Goal: Task Accomplishment & Management: Use online tool/utility

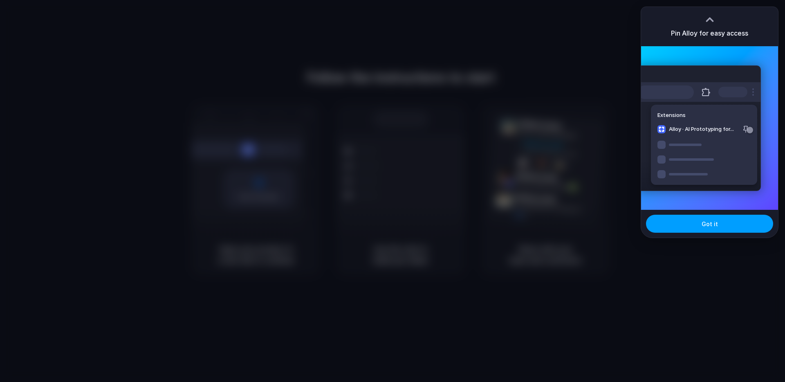
click at [713, 223] on span "Got it" at bounding box center [710, 224] width 16 height 9
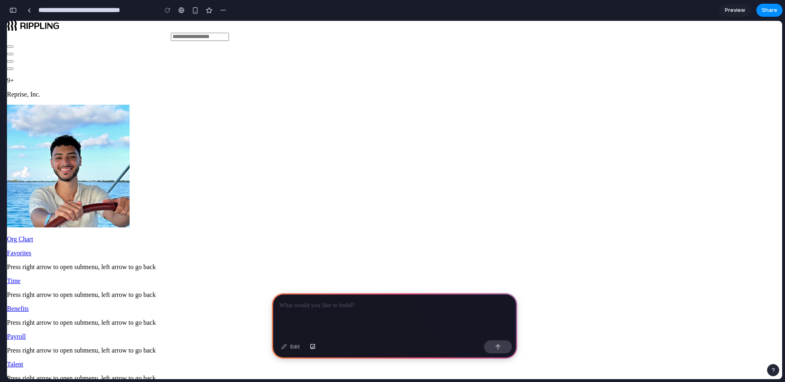
click at [70, 249] on div "Favorites" at bounding box center [394, 252] width 775 height 7
click at [7, 291] on span "Time category" at bounding box center [7, 291] width 0 height 0
click at [85, 305] on link "Benefits" at bounding box center [394, 308] width 775 height 7
click at [72, 249] on link "Favorites" at bounding box center [394, 252] width 775 height 7
click at [63, 236] on p "Org Chart" at bounding box center [394, 239] width 775 height 7
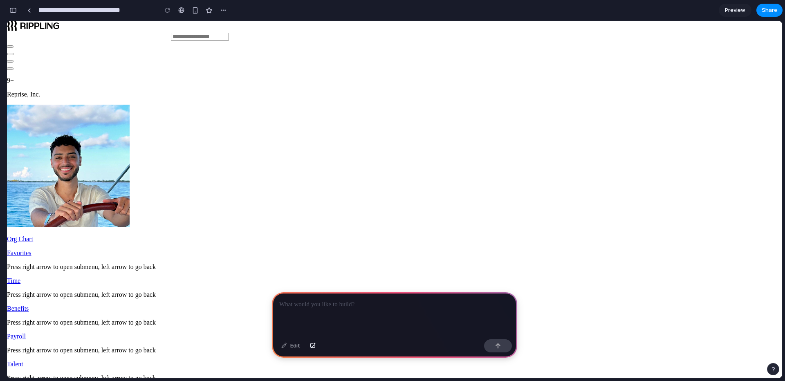
click at [63, 249] on p "Favorites" at bounding box center [394, 252] width 775 height 7
click at [75, 277] on p "Time" at bounding box center [394, 280] width 775 height 7
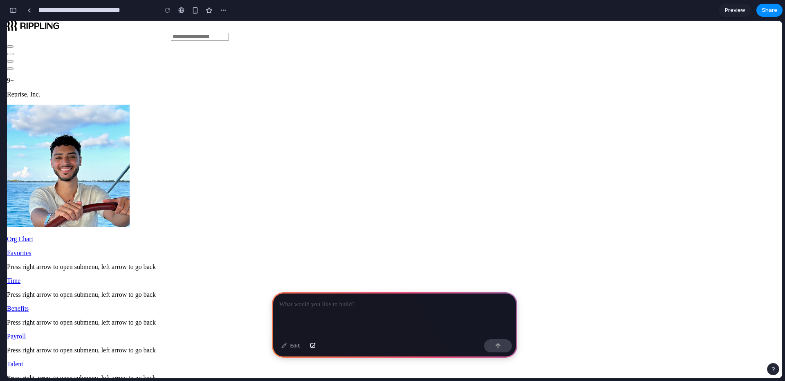
click at [60, 333] on div "Payroll" at bounding box center [394, 336] width 775 height 7
click at [59, 361] on p "Talent" at bounding box center [394, 364] width 775 height 7
click at [44, 236] on p "Org Chart" at bounding box center [394, 239] width 775 height 7
click at [68, 249] on p "Favorites" at bounding box center [394, 252] width 775 height 7
click at [67, 236] on p "Org Chart" at bounding box center [394, 239] width 775 height 7
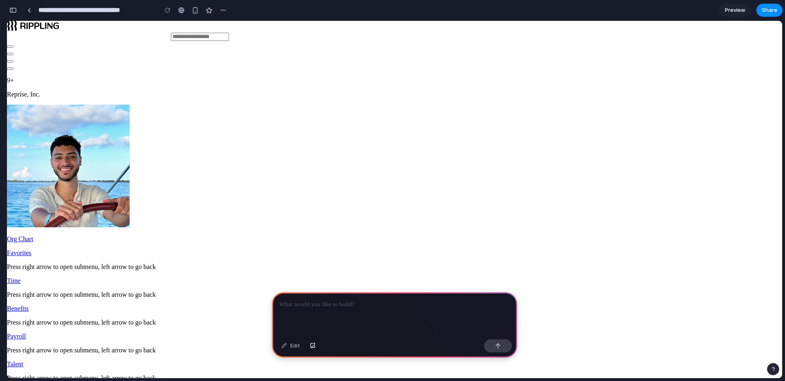
click at [334, 314] on div at bounding box center [394, 314] width 245 height 44
click at [33, 14] on link at bounding box center [29, 10] width 12 height 12
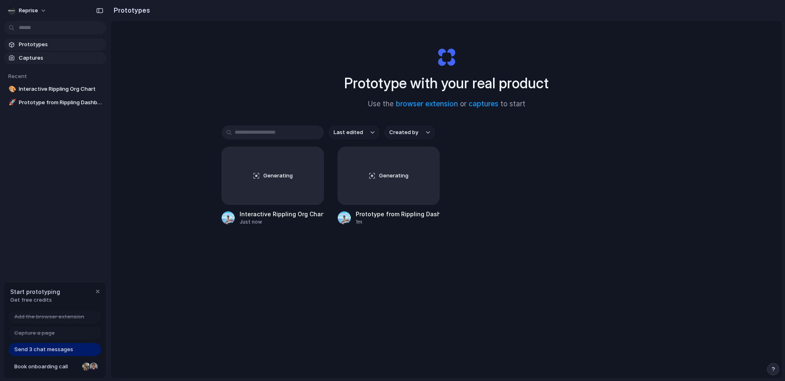
click at [33, 56] on span "Captures" at bounding box center [61, 58] width 84 height 8
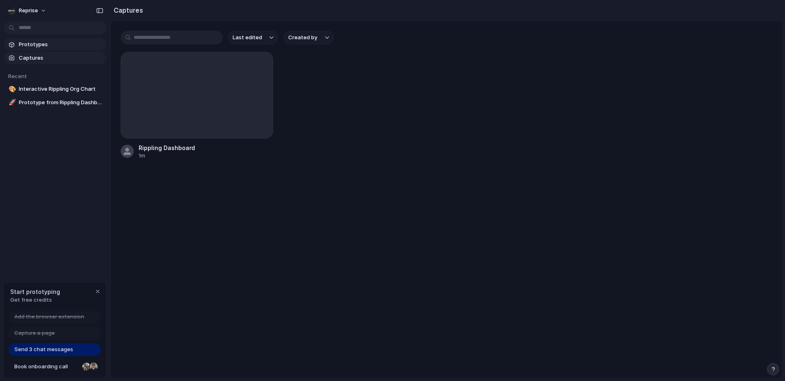
click at [47, 47] on span "Prototypes" at bounding box center [61, 44] width 84 height 8
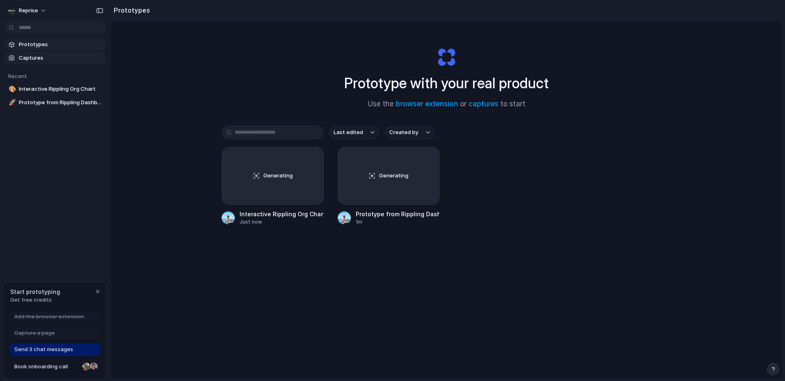
click at [41, 55] on span "Captures" at bounding box center [61, 58] width 84 height 8
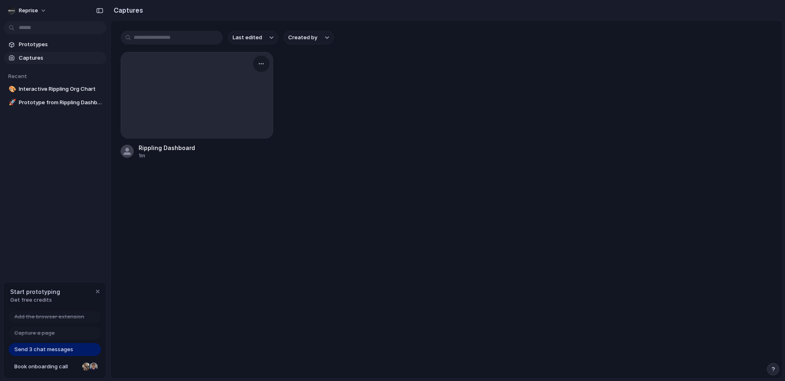
click at [254, 117] on div at bounding box center [197, 95] width 152 height 86
click at [42, 41] on span "Prototypes" at bounding box center [61, 44] width 84 height 8
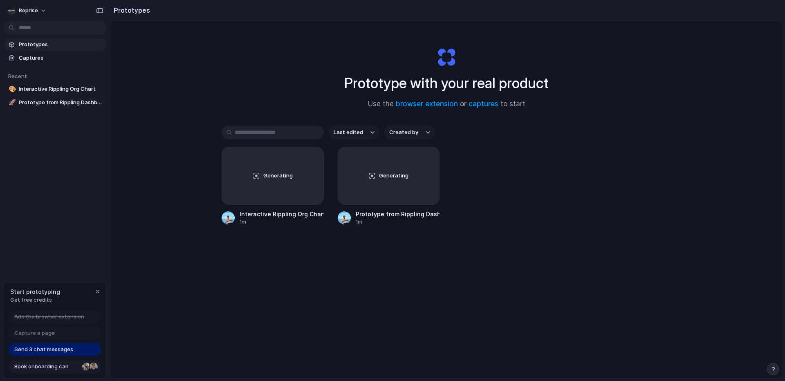
click at [92, 366] on div at bounding box center [94, 367] width 8 height 8
click at [43, 46] on span "Prototypes" at bounding box center [61, 44] width 84 height 8
click at [37, 59] on span "Captures" at bounding box center [61, 58] width 84 height 8
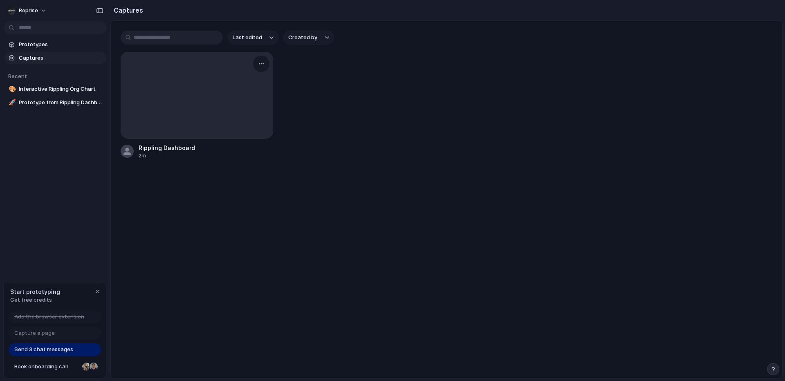
click at [223, 71] on div at bounding box center [197, 95] width 152 height 86
click at [261, 61] on div "button" at bounding box center [261, 64] width 7 height 7
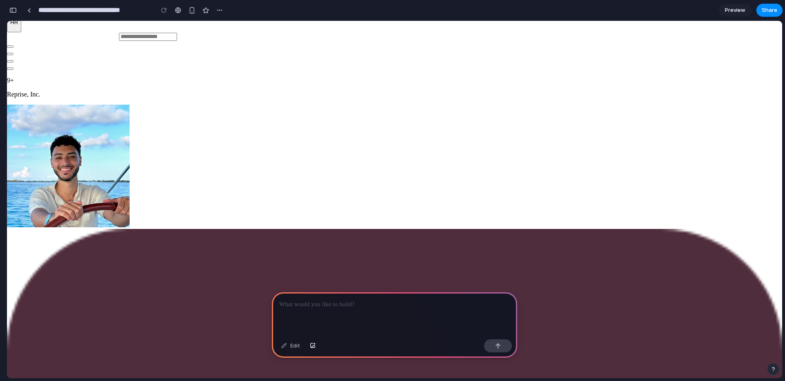
scroll to position [30, 0]
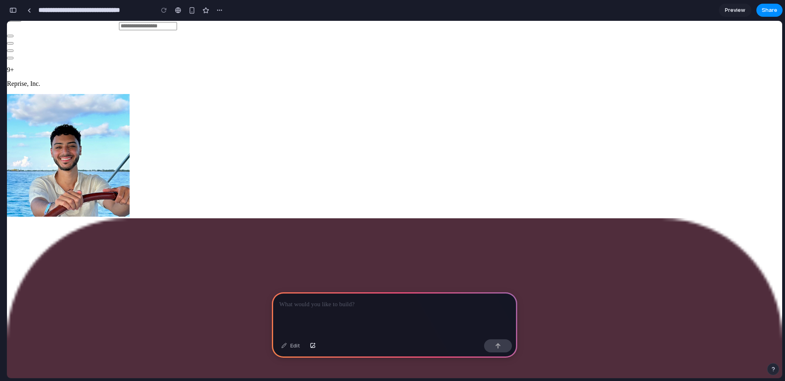
drag, startPoint x: 305, startPoint y: 307, endPoint x: 308, endPoint y: 302, distance: 6.2
click at [305, 307] on div at bounding box center [394, 314] width 245 height 44
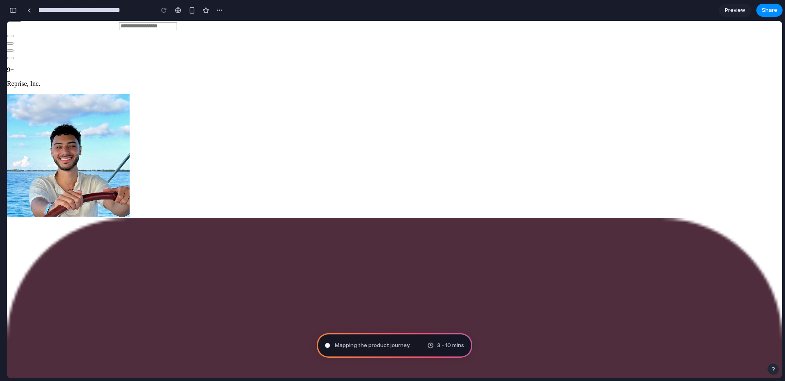
scroll to position [0, 0]
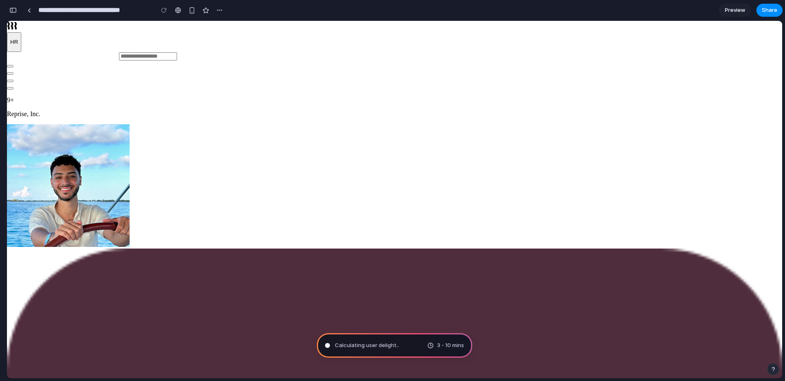
click at [411, 340] on div "Brewing product ideas .. 3 - 10 mins" at bounding box center [394, 345] width 155 height 25
click at [440, 352] on div "Determining potential solut 3 - 10 mins" at bounding box center [394, 345] width 155 height 25
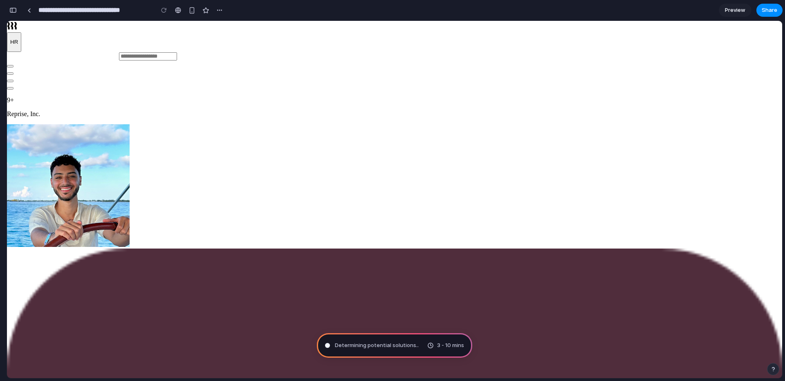
drag, startPoint x: 679, startPoint y: 255, endPoint x: 571, endPoint y: 202, distance: 120.9
type input "**********"
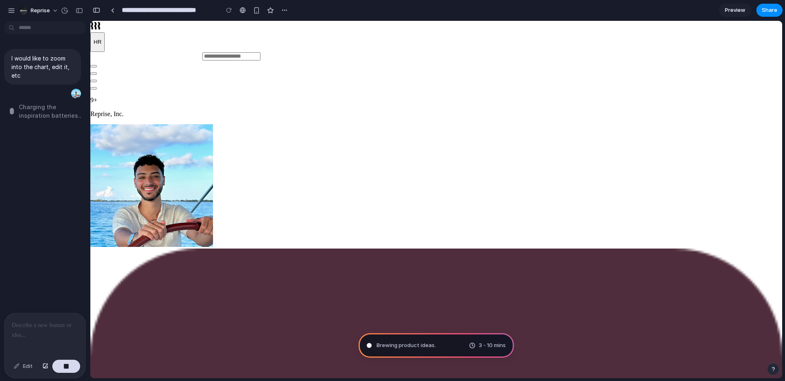
click at [54, 129] on div "I would like to zoom into the chart, edit it, etc Charging the inspiration batt…" at bounding box center [42, 169] width 85 height 288
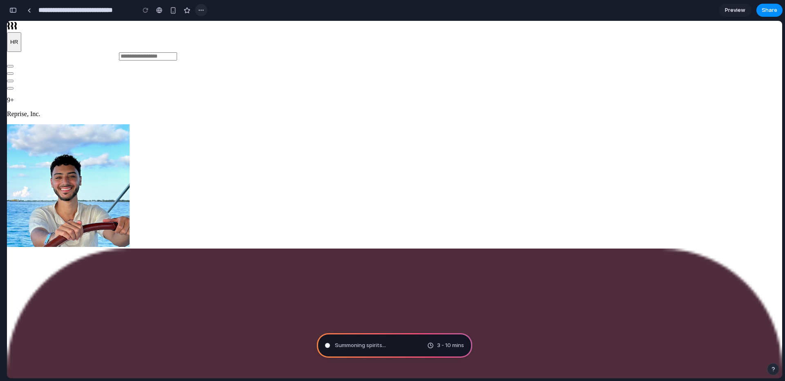
click at [200, 9] on div "button" at bounding box center [201, 10] width 7 height 7
click at [303, 10] on div "Duplicate Delete" at bounding box center [392, 190] width 785 height 381
click at [741, 9] on span "Preview" at bounding box center [735, 10] width 20 height 8
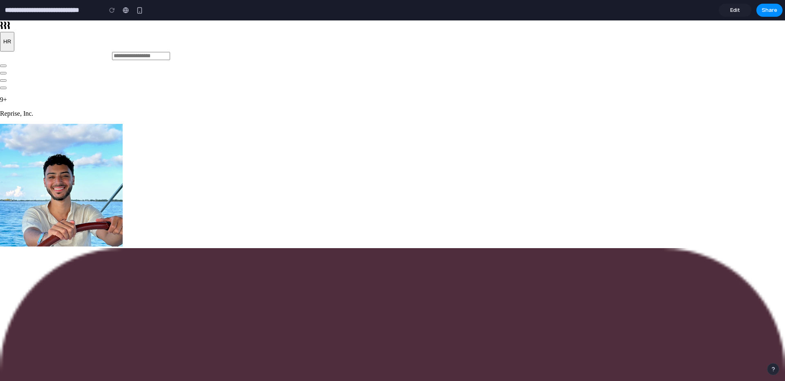
click at [741, 9] on link "Edit" at bounding box center [735, 10] width 33 height 13
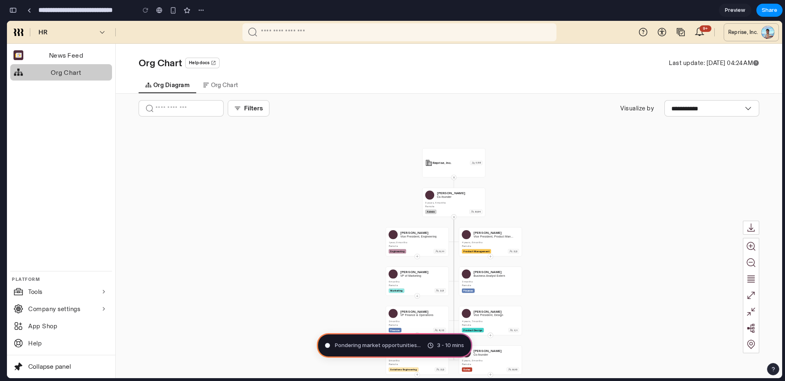
drag, startPoint x: 392, startPoint y: 191, endPoint x: 432, endPoint y: 201, distance: 40.7
click at [331, 157] on icon "Reprise, Inc. 1|55 Samuel Clemens Co-founder 5 years, 4 months Remote Admin 8|5…" at bounding box center [454, 261] width 677 height 277
drag, startPoint x: 512, startPoint y: 230, endPoint x: 504, endPoint y: 218, distance: 14.7
click at [483, 212] on g "Reprise, Inc. 1|55 Samuel Clemens Co-founder 5 years, 4 months Remote Admin 8|5…" at bounding box center [454, 262] width 136 height 229
click at [531, 225] on icon "Reprise, Inc. 1|55 Samuel Clemens Co-founder 5 years, 4 months Remote Admin 8|5…" at bounding box center [454, 261] width 677 height 277
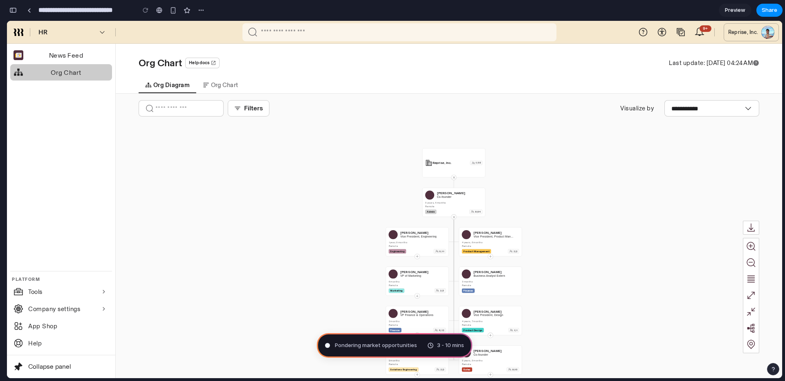
click at [490, 239] on div "Sarah Idriss Vice President, Product Management 4 years, 6 months Remote Produc…" at bounding box center [490, 241] width 63 height 29
click at [491, 256] on foreignobject at bounding box center [490, 256] width 5 height 5
click at [211, 81] on p "Org Chart" at bounding box center [224, 85] width 27 height 8
click at [165, 83] on p "Org Diagram" at bounding box center [171, 85] width 36 height 8
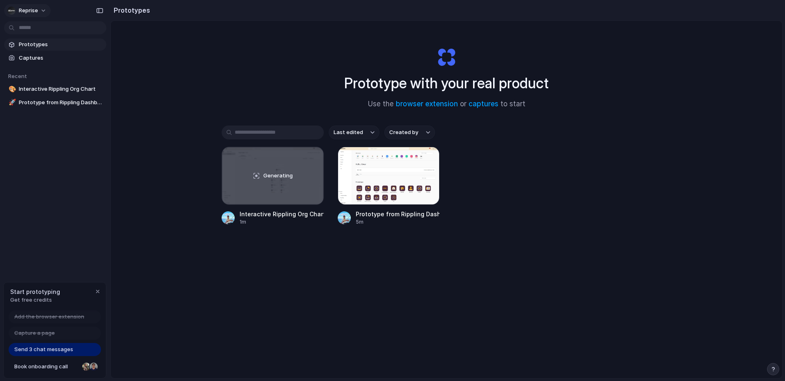
click at [30, 7] on span "Reprise" at bounding box center [28, 11] width 19 height 8
click at [76, 1] on div "Settings Invite members Change theme Sign out" at bounding box center [392, 190] width 785 height 381
click at [135, 8] on h2 "Prototypes" at bounding box center [130, 10] width 40 height 10
click at [423, 137] on button "Created by" at bounding box center [409, 133] width 51 height 14
click at [491, 136] on div "All users [PERSON_NAME]" at bounding box center [392, 190] width 785 height 381
